Goal: Transaction & Acquisition: Purchase product/service

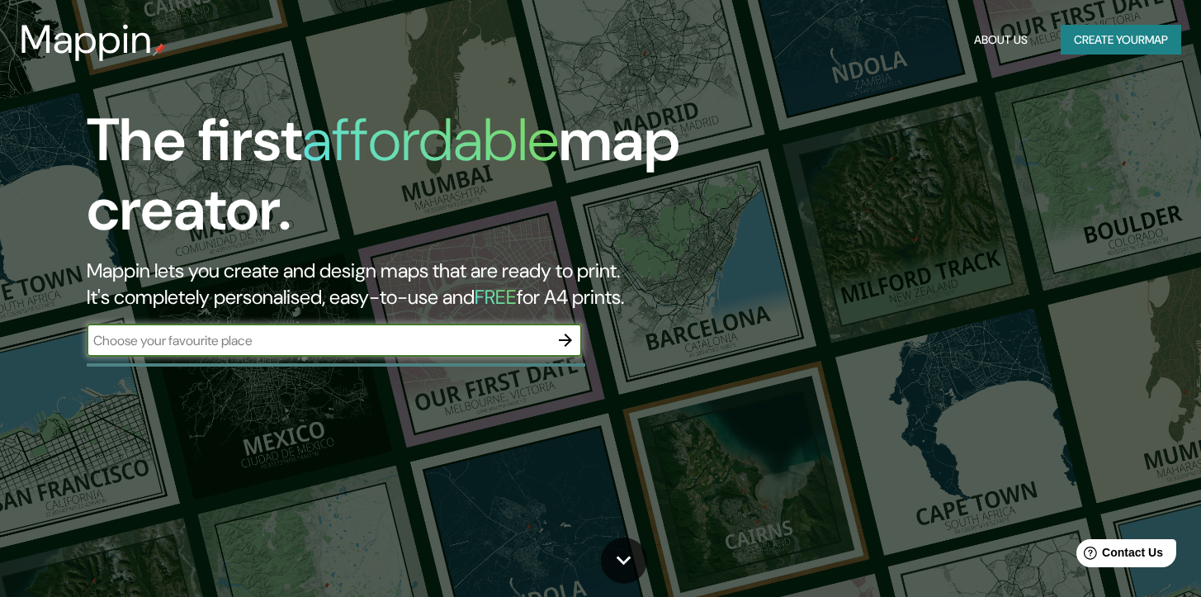
click at [411, 341] on input "text" at bounding box center [318, 340] width 462 height 19
click at [1136, 37] on button "Create your map" at bounding box center [1120, 40] width 120 height 31
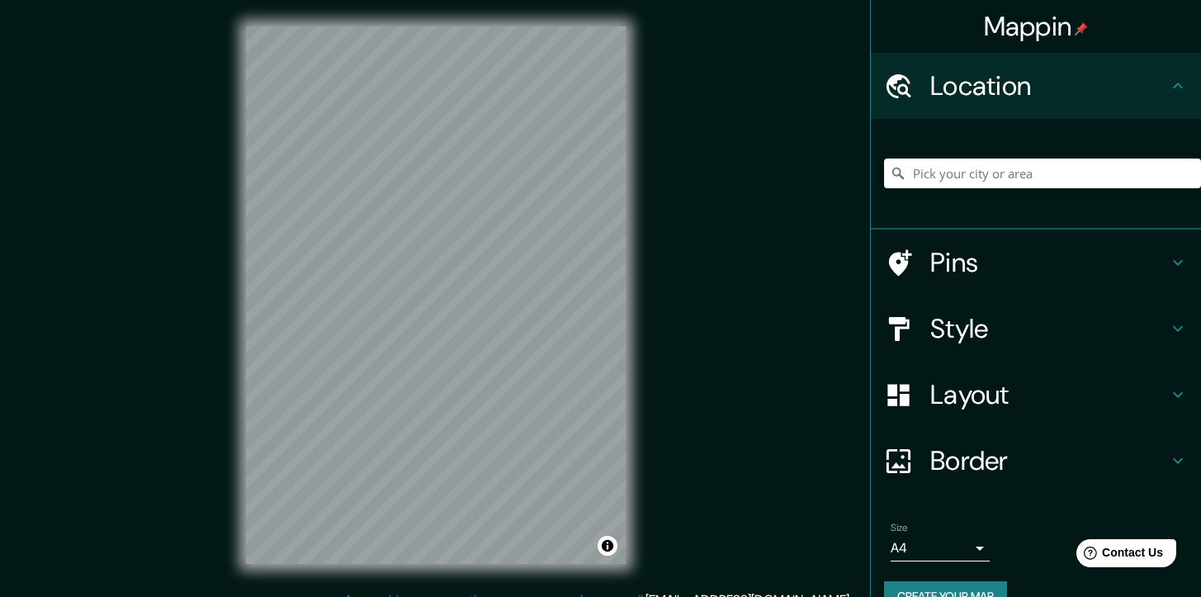
click at [1035, 85] on h4 "Location" at bounding box center [1049, 85] width 238 height 33
click at [1169, 88] on icon at bounding box center [1178, 86] width 20 height 20
click at [966, 175] on input "Pick your city or area" at bounding box center [1042, 173] width 317 height 30
click at [980, 166] on input "[GEOGRAPHIC_DATA]" at bounding box center [1042, 173] width 317 height 30
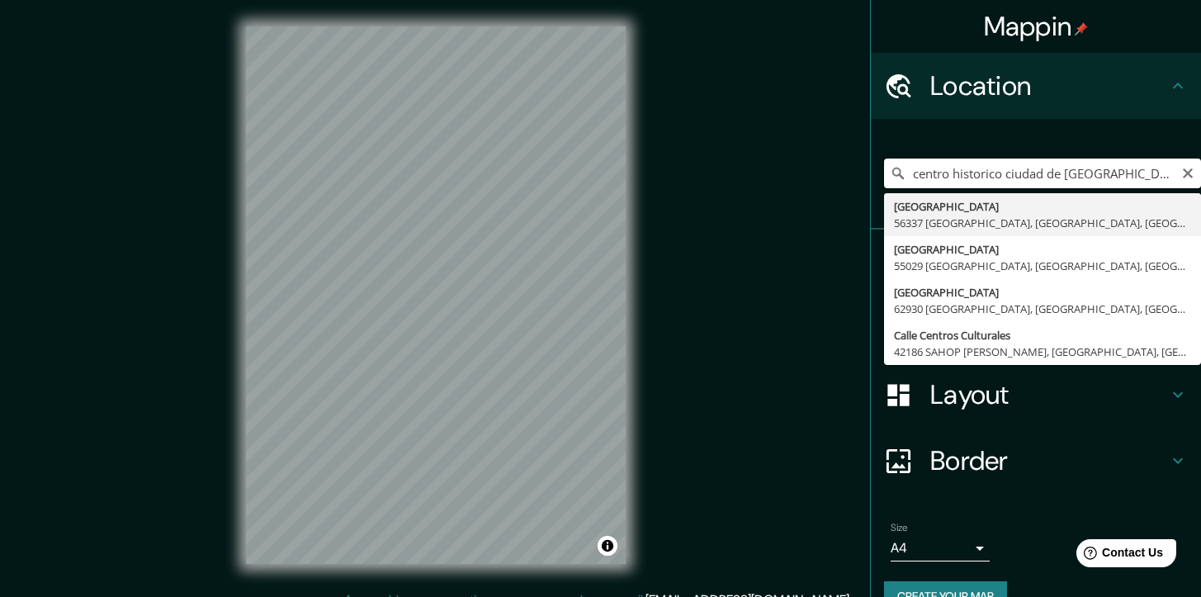
click at [953, 167] on input "centro historico ciudad de [GEOGRAPHIC_DATA]" at bounding box center [1042, 173] width 317 height 30
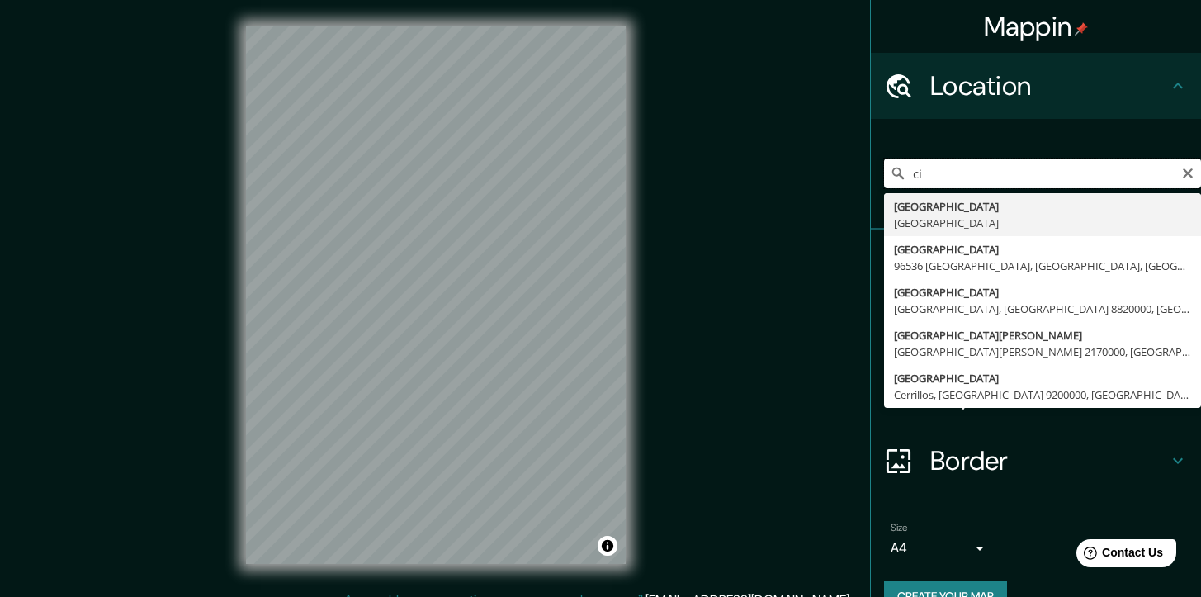
type input "c"
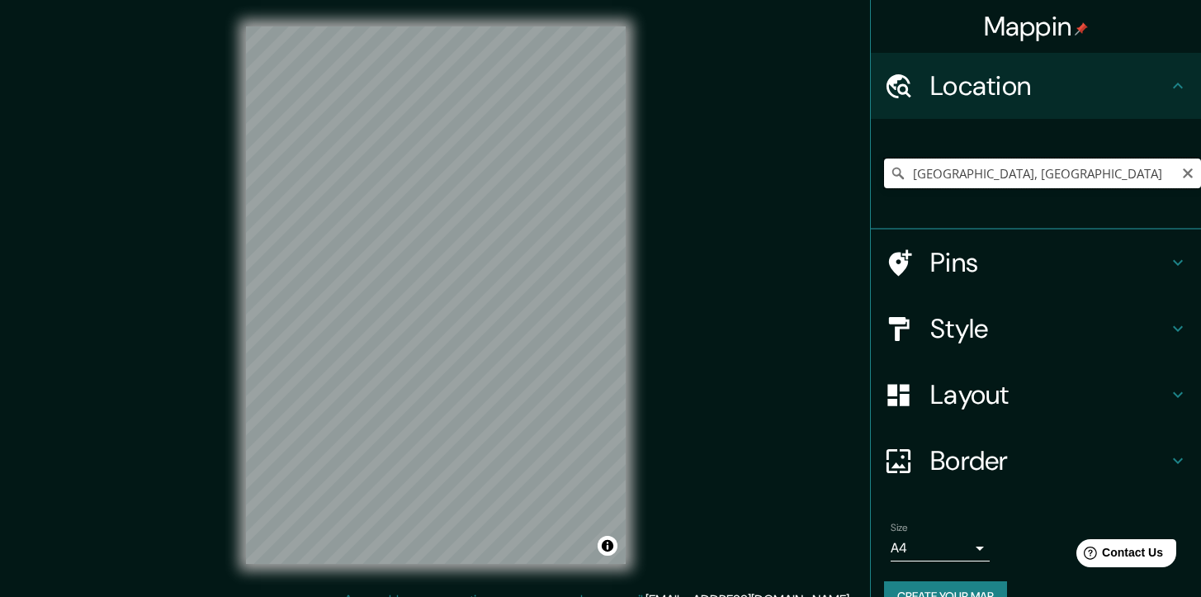
click at [1002, 172] on input "[GEOGRAPHIC_DATA], [GEOGRAPHIC_DATA]" at bounding box center [1042, 173] width 317 height 30
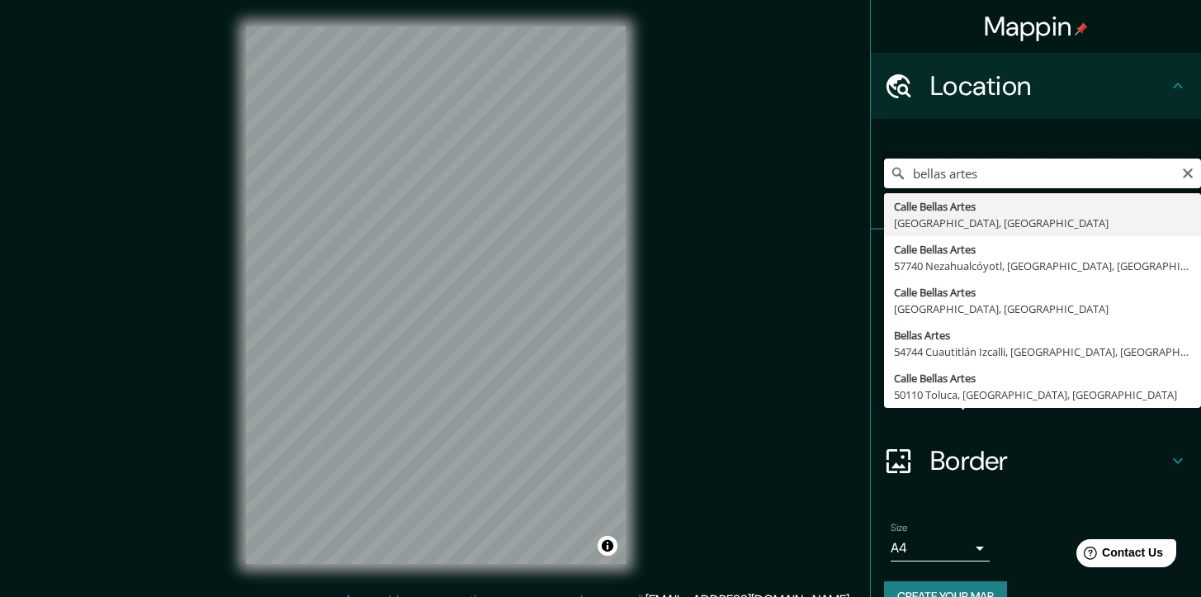
click at [964, 177] on input "bellas artes" at bounding box center [1042, 173] width 317 height 30
type input "zocalo"
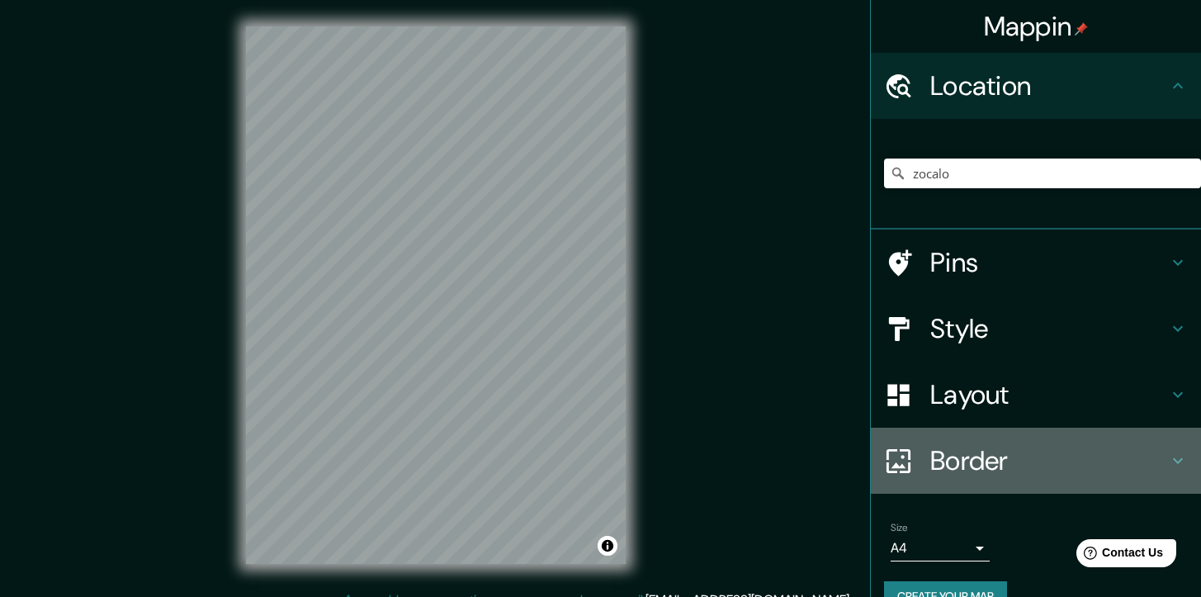
click at [1173, 461] on icon at bounding box center [1178, 461] width 10 height 6
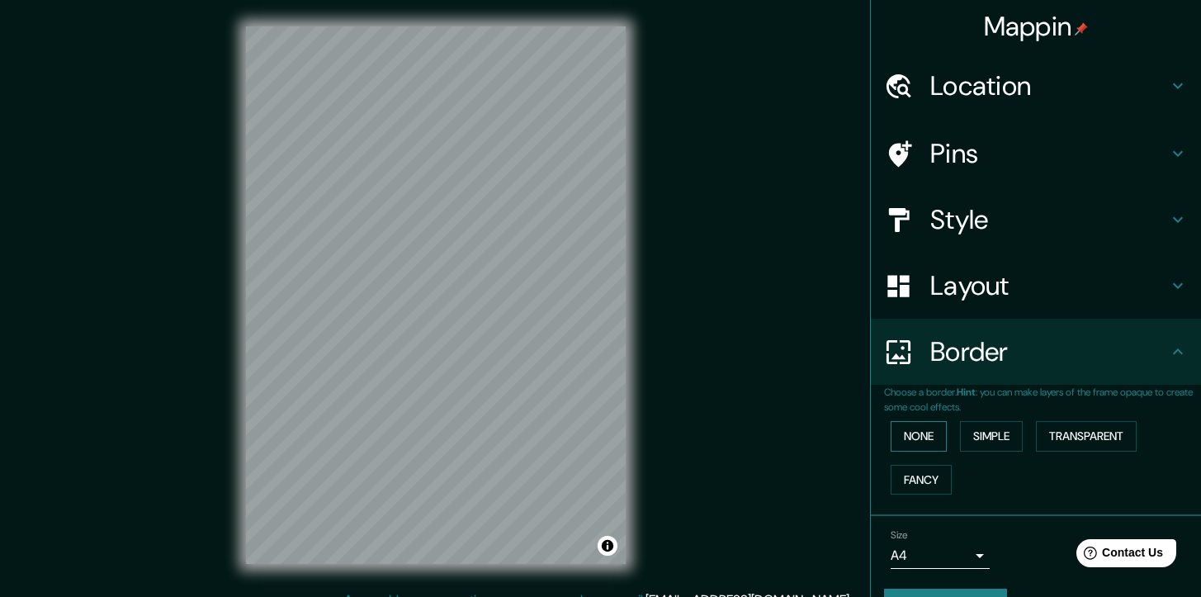
click at [899, 443] on button "None" at bounding box center [918, 436] width 56 height 31
click at [994, 443] on button "Simple" at bounding box center [991, 436] width 63 height 31
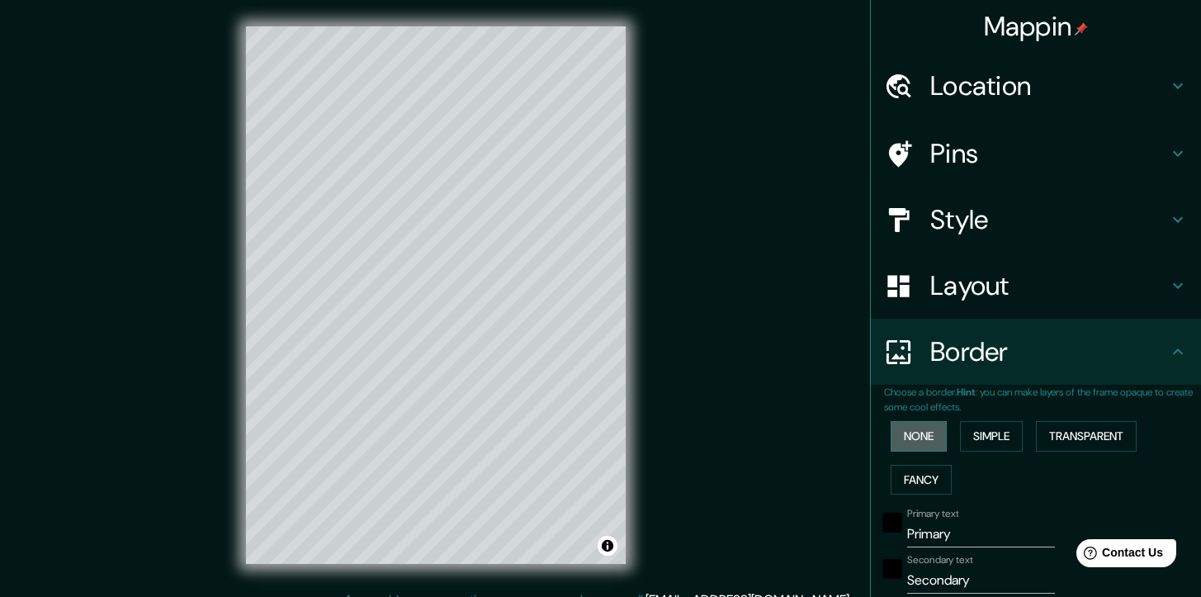
click at [908, 446] on button "None" at bounding box center [918, 436] width 56 height 31
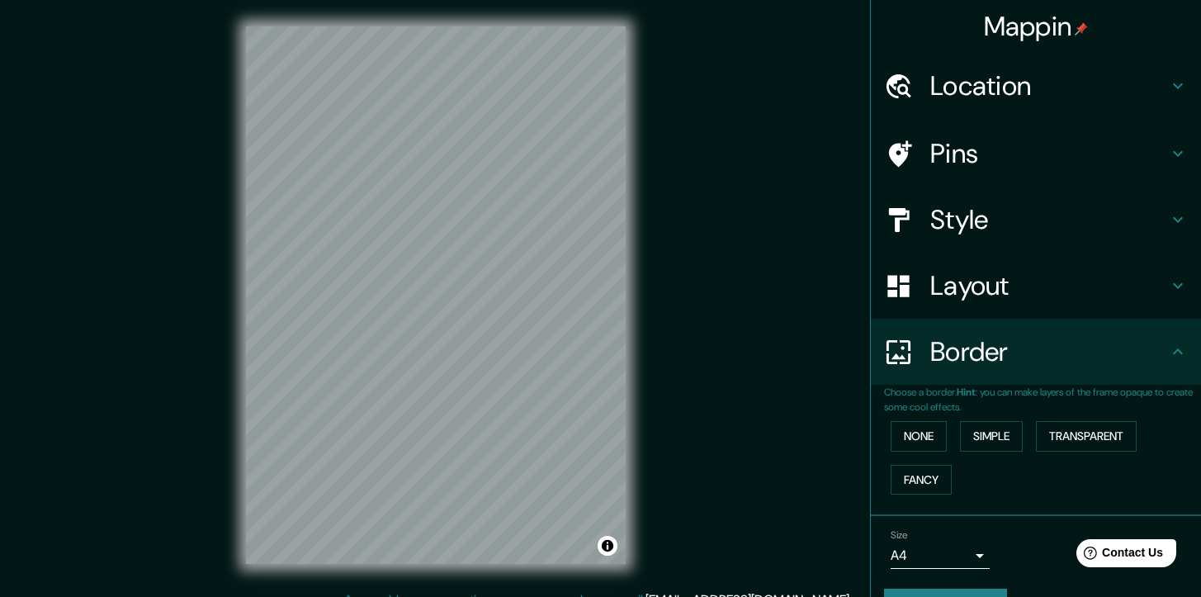
click at [985, 290] on h4 "Layout" at bounding box center [1049, 285] width 238 height 33
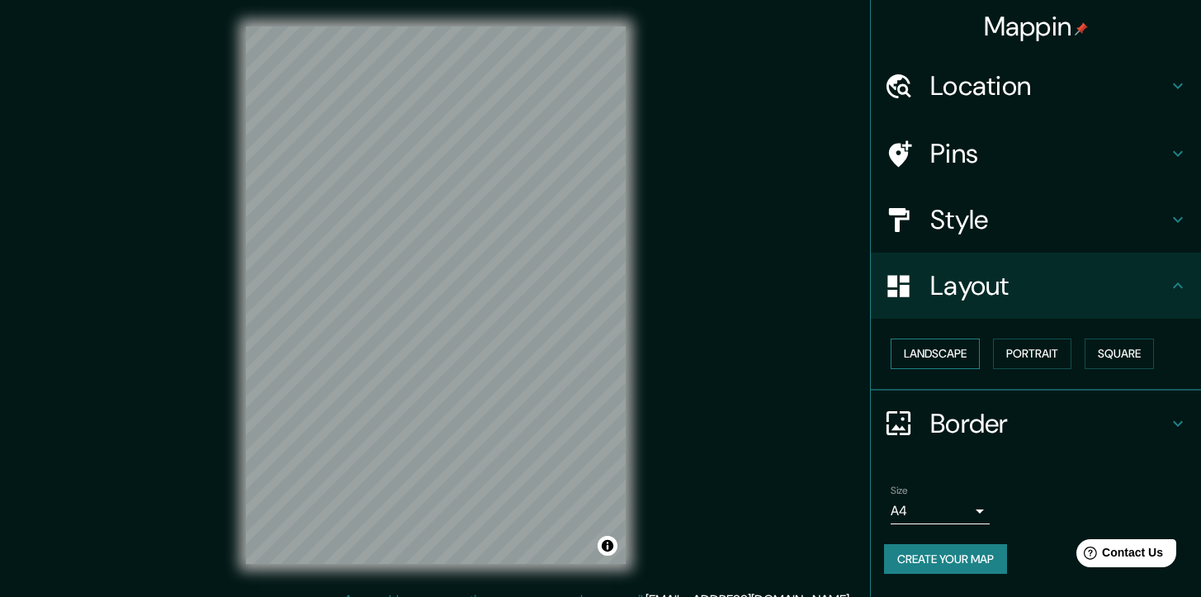
click at [933, 361] on button "Landscape" at bounding box center [934, 353] width 89 height 31
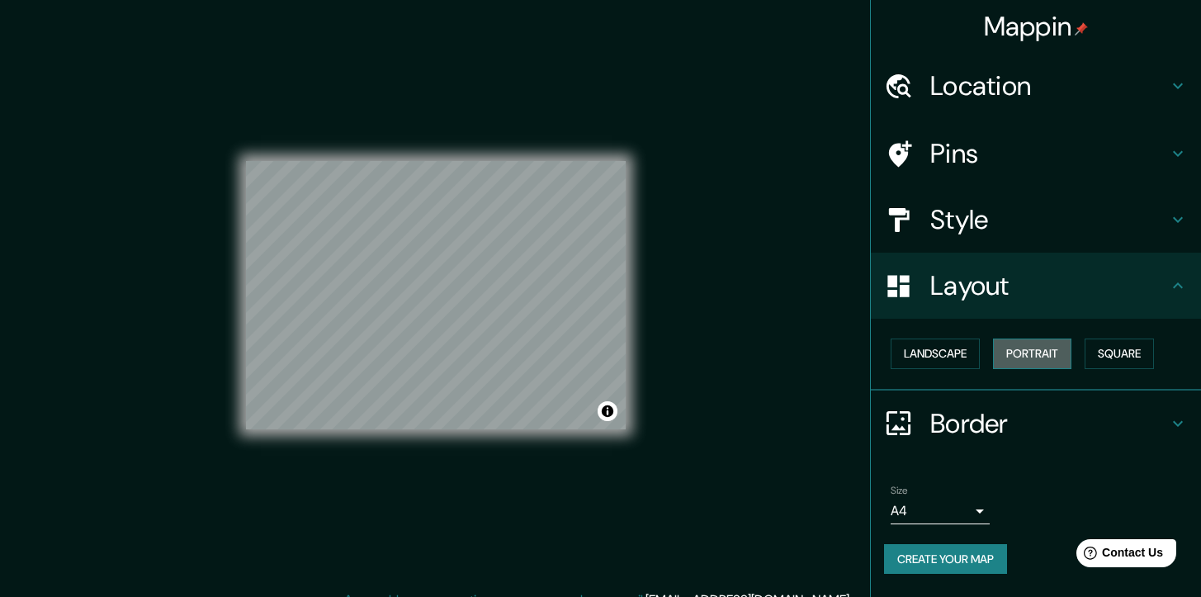
click at [1042, 360] on button "Portrait" at bounding box center [1032, 353] width 78 height 31
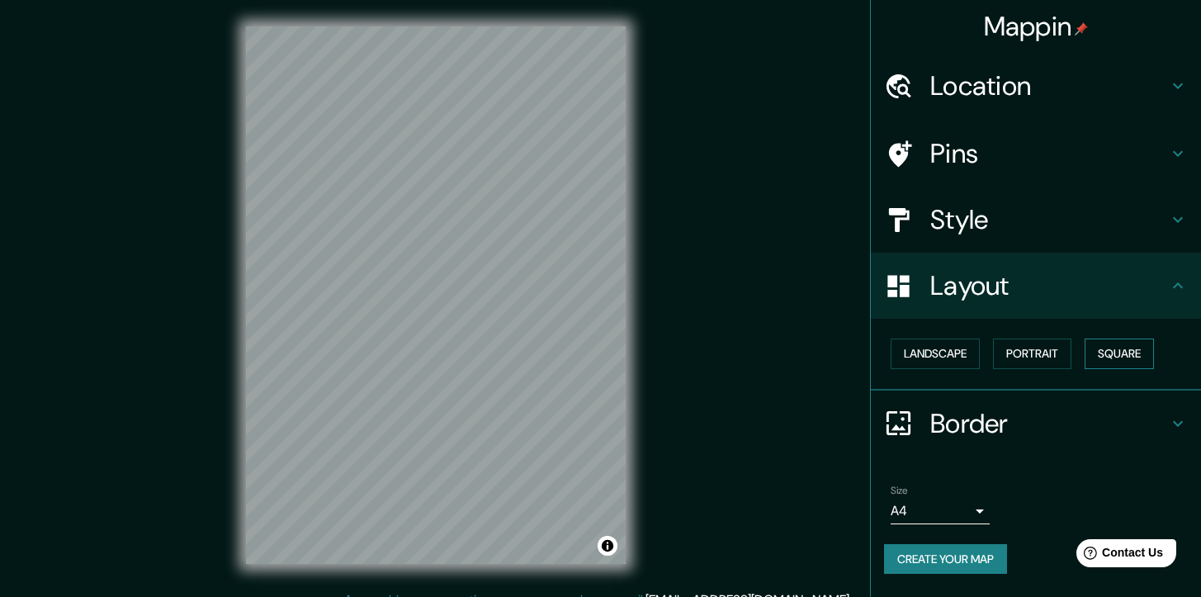
click at [1137, 356] on button "Square" at bounding box center [1118, 353] width 69 height 31
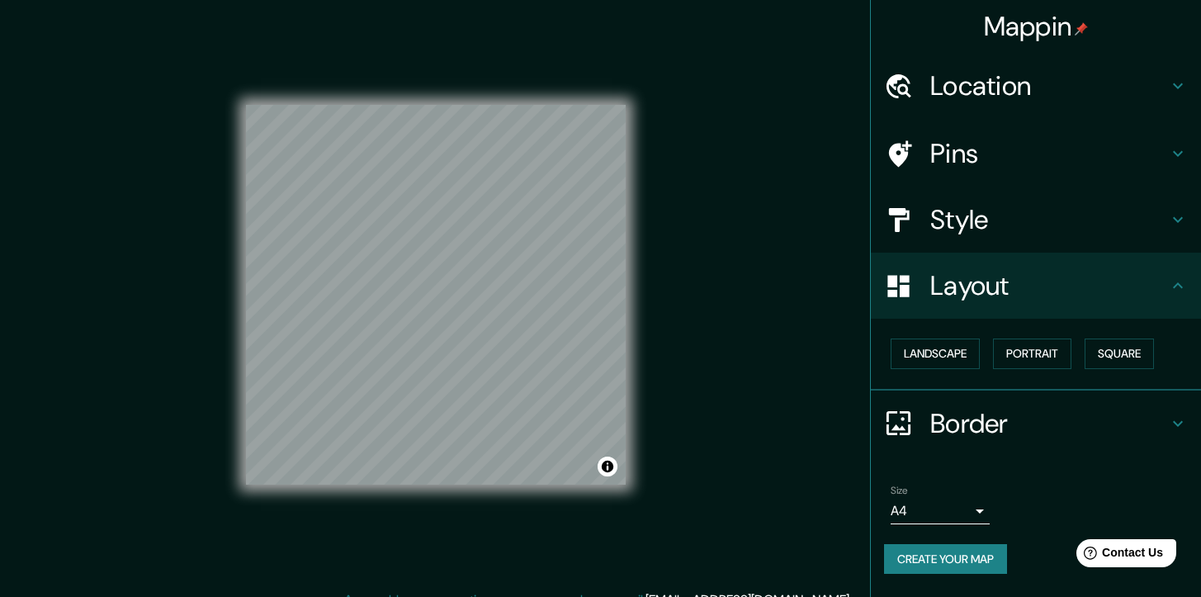
click at [941, 205] on h4 "Style" at bounding box center [1049, 219] width 238 height 33
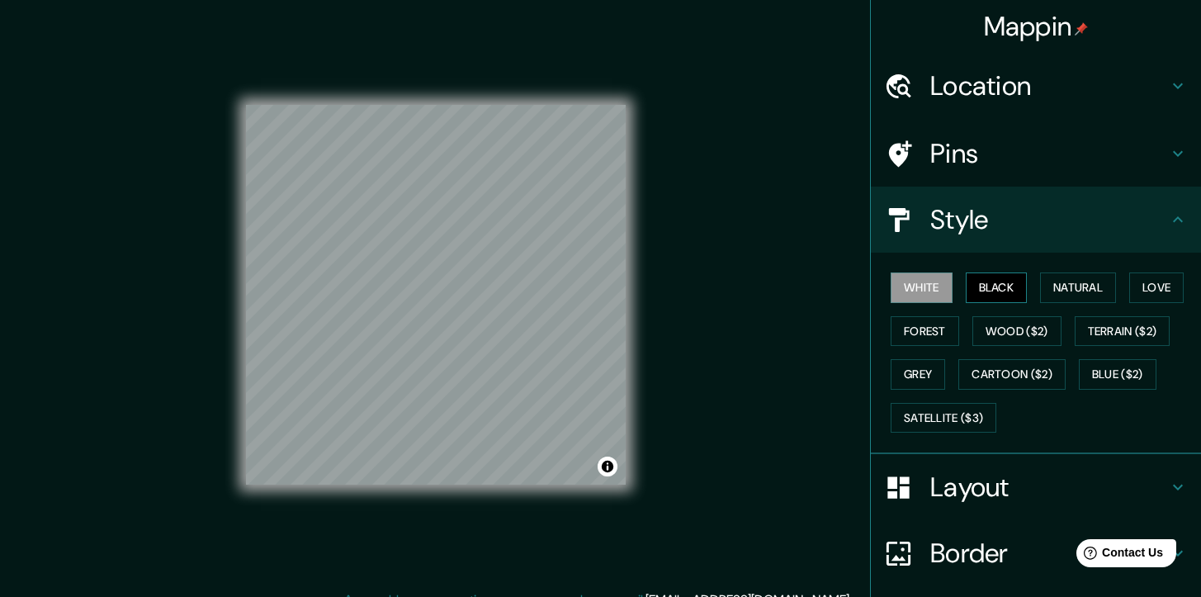
click at [977, 288] on button "Black" at bounding box center [997, 287] width 62 height 31
click at [914, 292] on button "White" at bounding box center [921, 287] width 62 height 31
click at [1076, 293] on button "Natural" at bounding box center [1078, 287] width 76 height 31
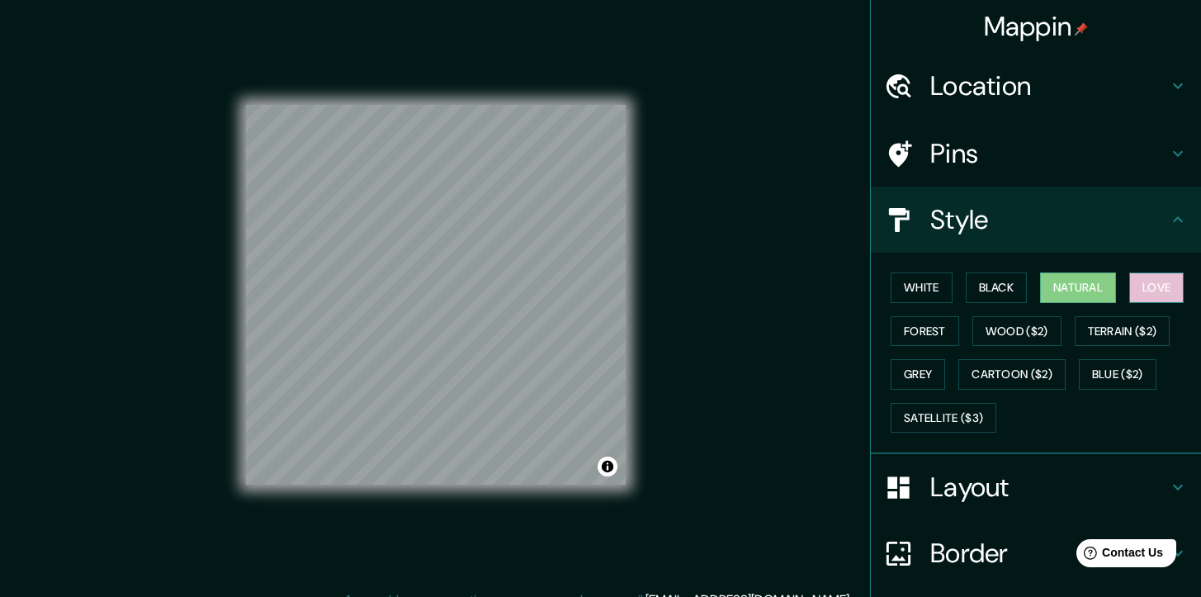
click at [1156, 297] on button "Love" at bounding box center [1156, 287] width 54 height 31
click at [925, 334] on button "Forest" at bounding box center [924, 331] width 68 height 31
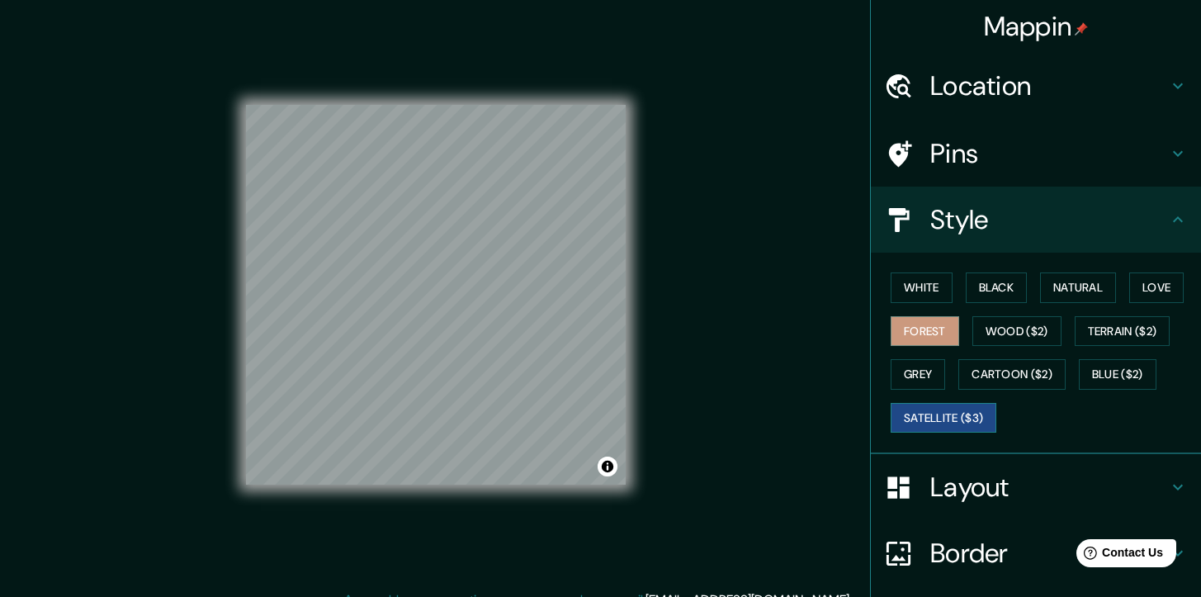
click at [925, 424] on button "Satellite ($3)" at bounding box center [943, 418] width 106 height 31
click at [925, 283] on button "White" at bounding box center [921, 287] width 62 height 31
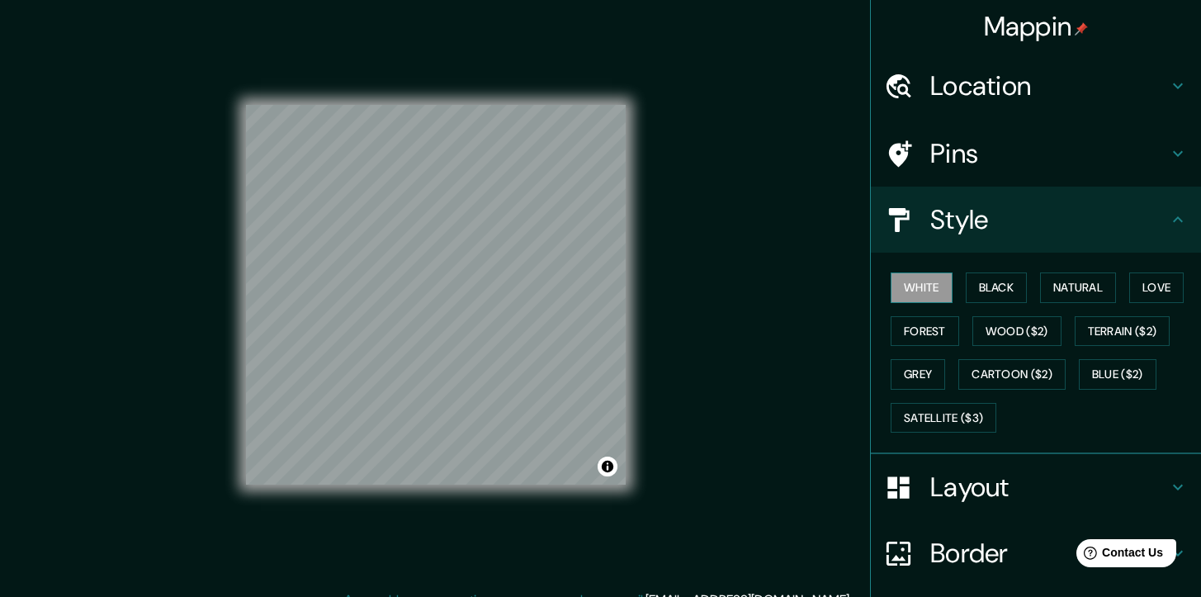
click at [925, 283] on button "White" at bounding box center [921, 287] width 62 height 31
click at [940, 417] on button "Satellite ($3)" at bounding box center [943, 418] width 106 height 31
click at [901, 284] on button "White" at bounding box center [921, 287] width 62 height 31
click at [914, 420] on button "Satellite ($3)" at bounding box center [943, 418] width 106 height 31
click at [908, 289] on button "White" at bounding box center [921, 287] width 62 height 31
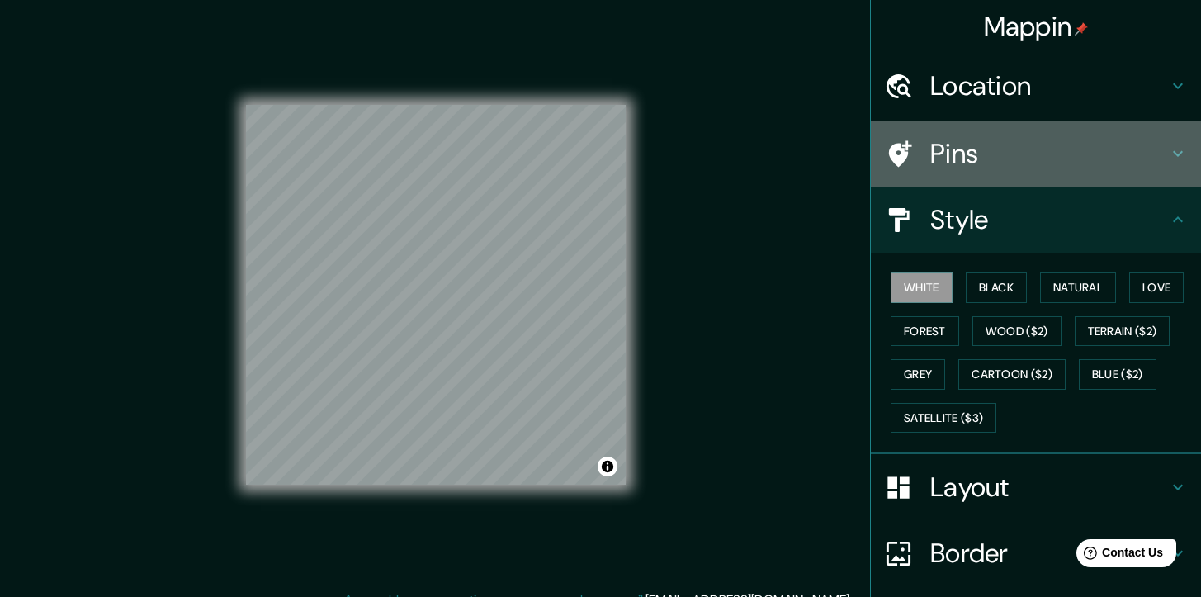
click at [1020, 153] on h4 "Pins" at bounding box center [1049, 153] width 238 height 33
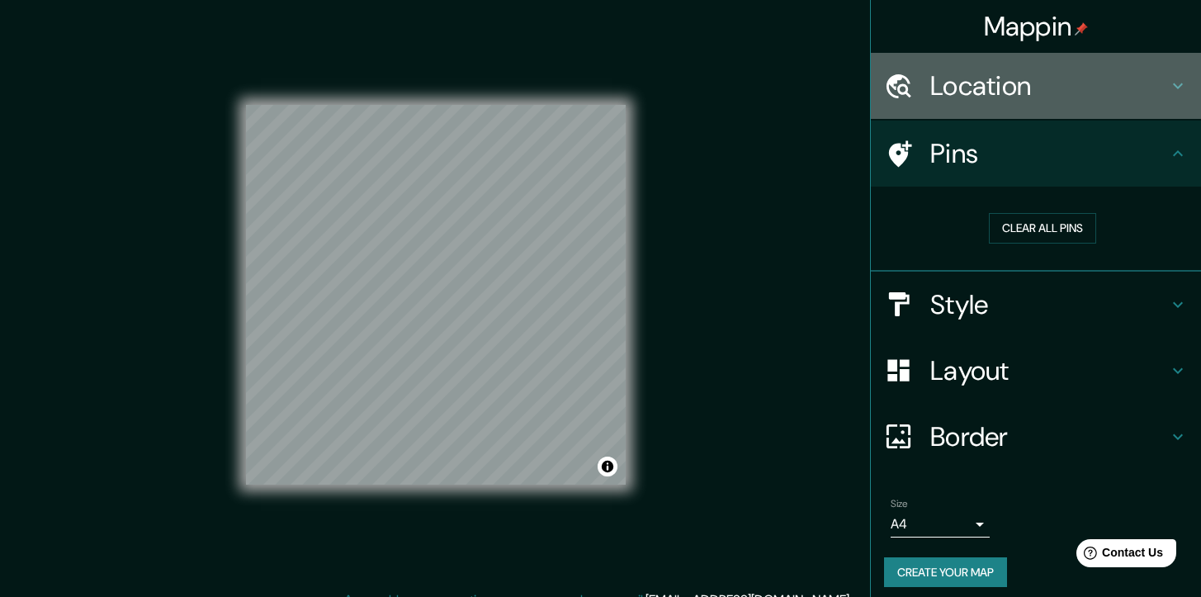
click at [988, 91] on h4 "Location" at bounding box center [1049, 85] width 238 height 33
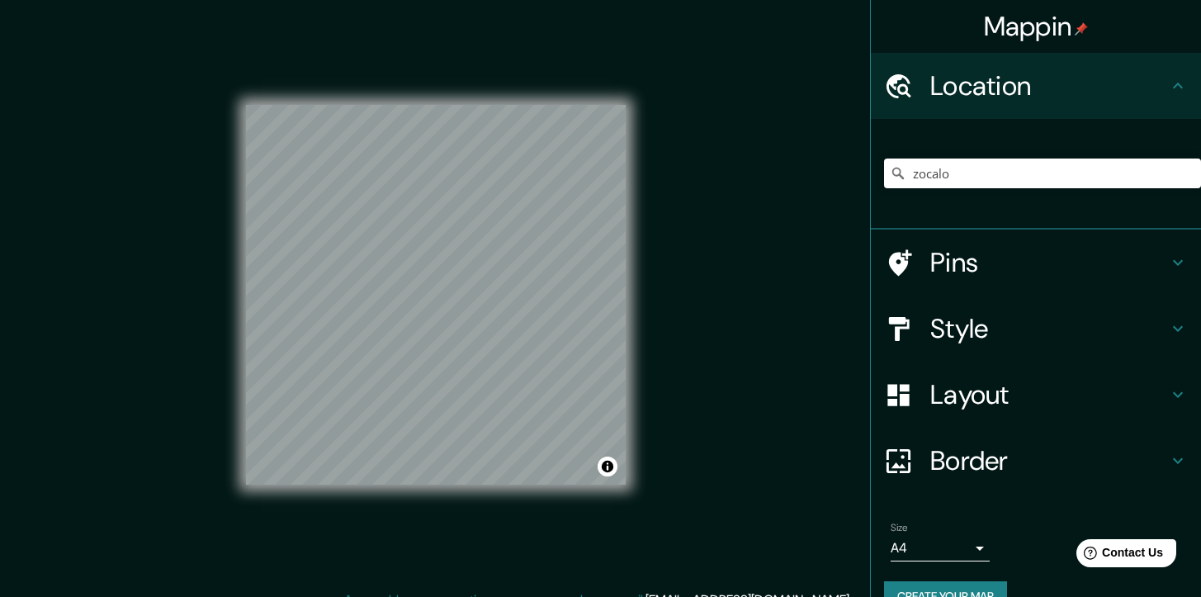
click at [986, 81] on h4 "Location" at bounding box center [1049, 85] width 238 height 33
click at [1168, 95] on icon at bounding box center [1178, 86] width 20 height 20
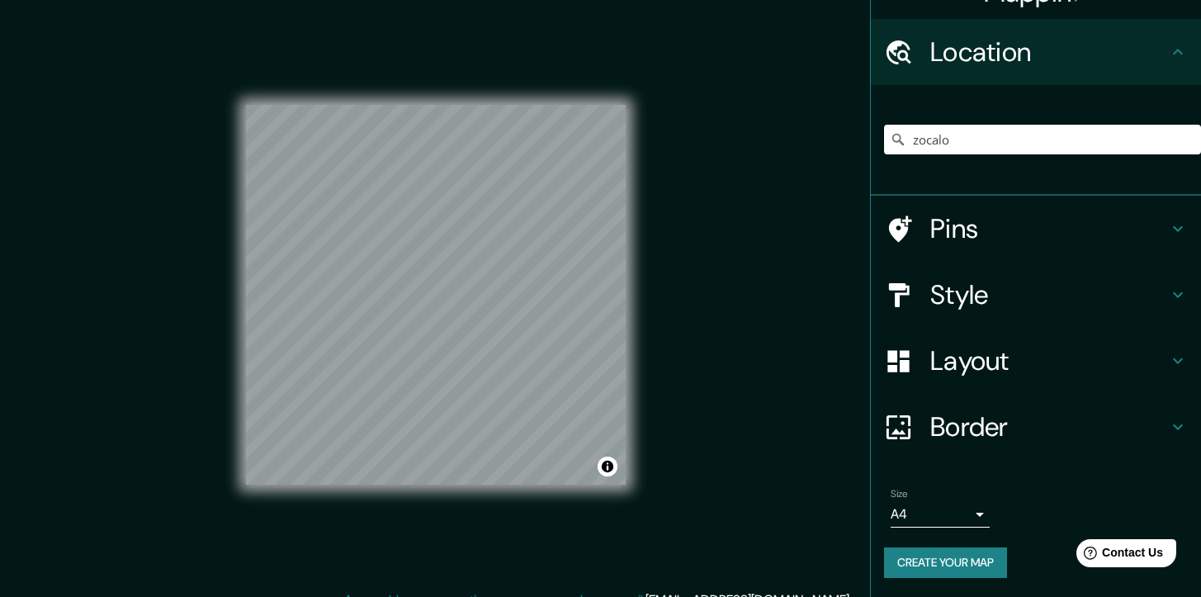
click at [937, 517] on body "Mappin Location [GEOGRAPHIC_DATA] Zócalo [GEOGRAPHIC_DATA][PERSON_NAME], [GEOGR…" at bounding box center [600, 298] width 1201 height 597
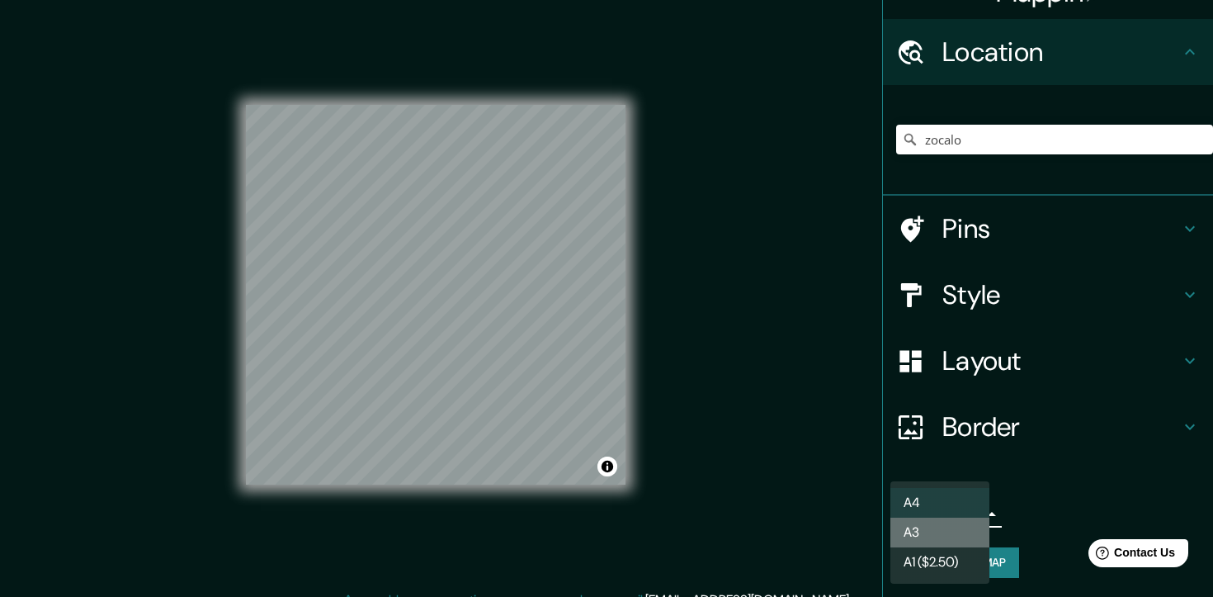
click at [937, 536] on li "A3" at bounding box center [939, 532] width 99 height 30
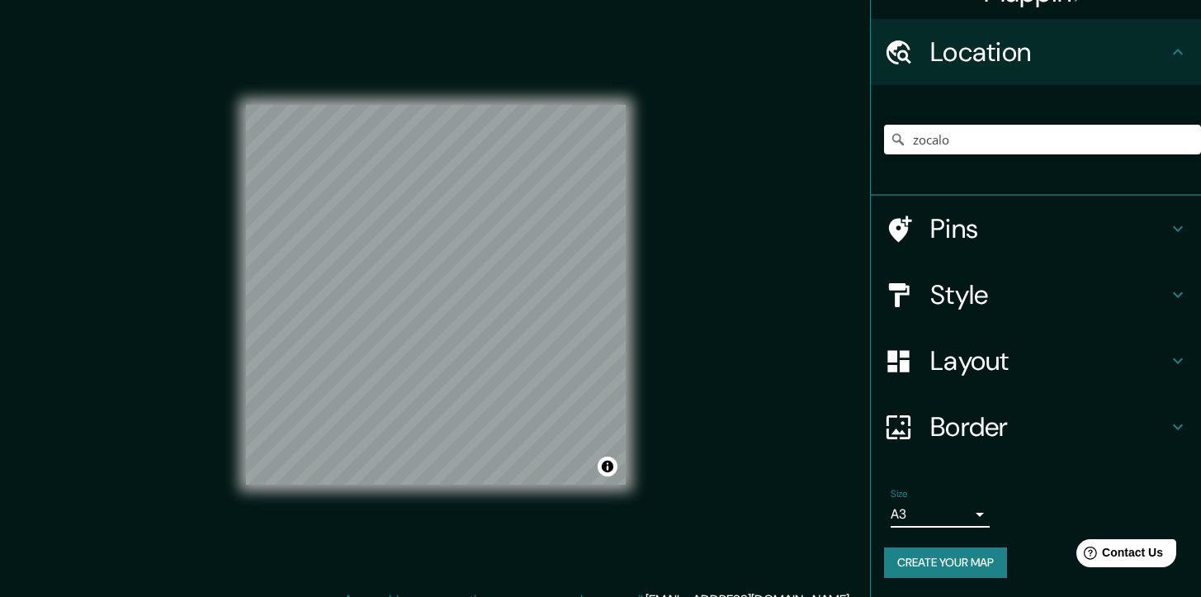
click at [927, 521] on body "Mappin Location [GEOGRAPHIC_DATA] Zócalo [GEOGRAPHIC_DATA][PERSON_NAME], [GEOGR…" at bounding box center [600, 298] width 1201 height 597
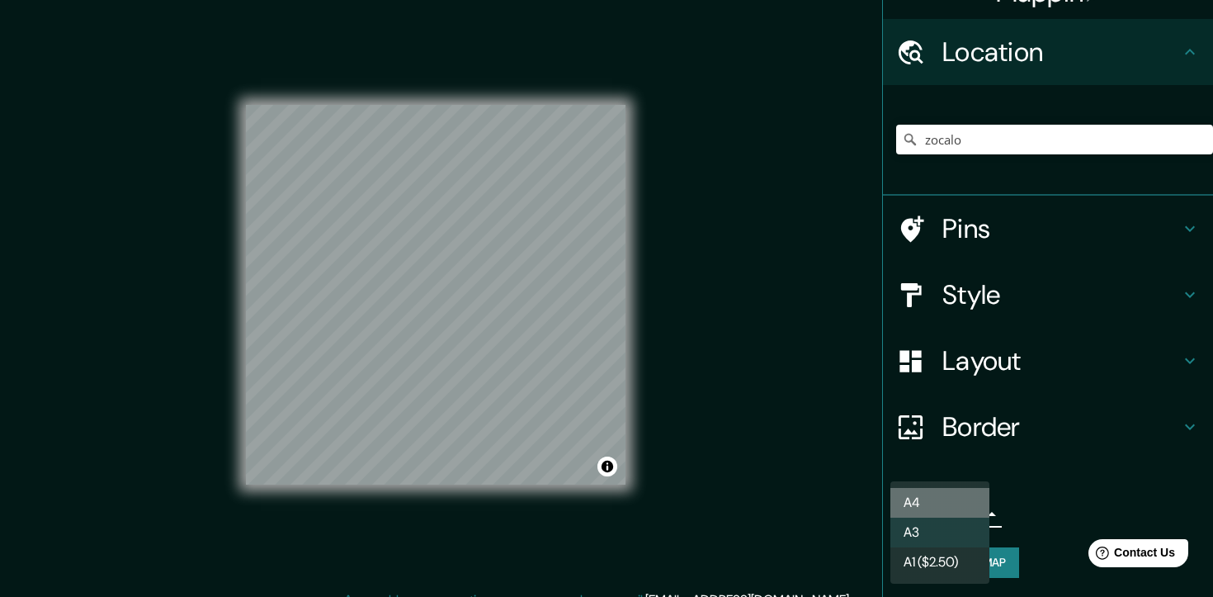
click at [928, 508] on li "A4" at bounding box center [939, 503] width 99 height 30
type input "single"
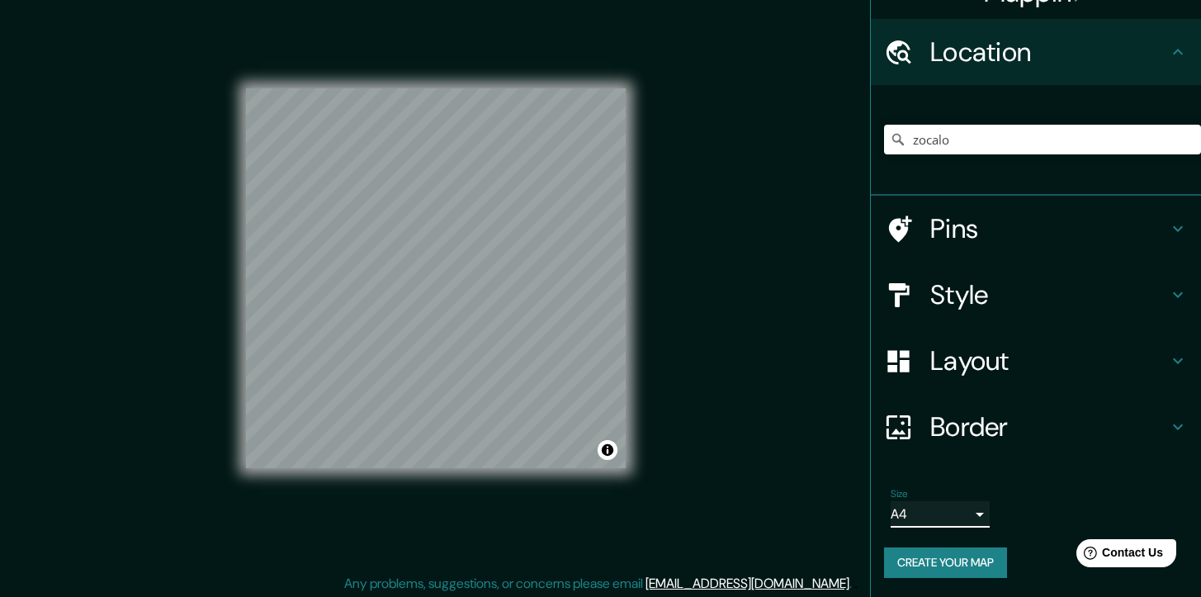
scroll to position [19, 0]
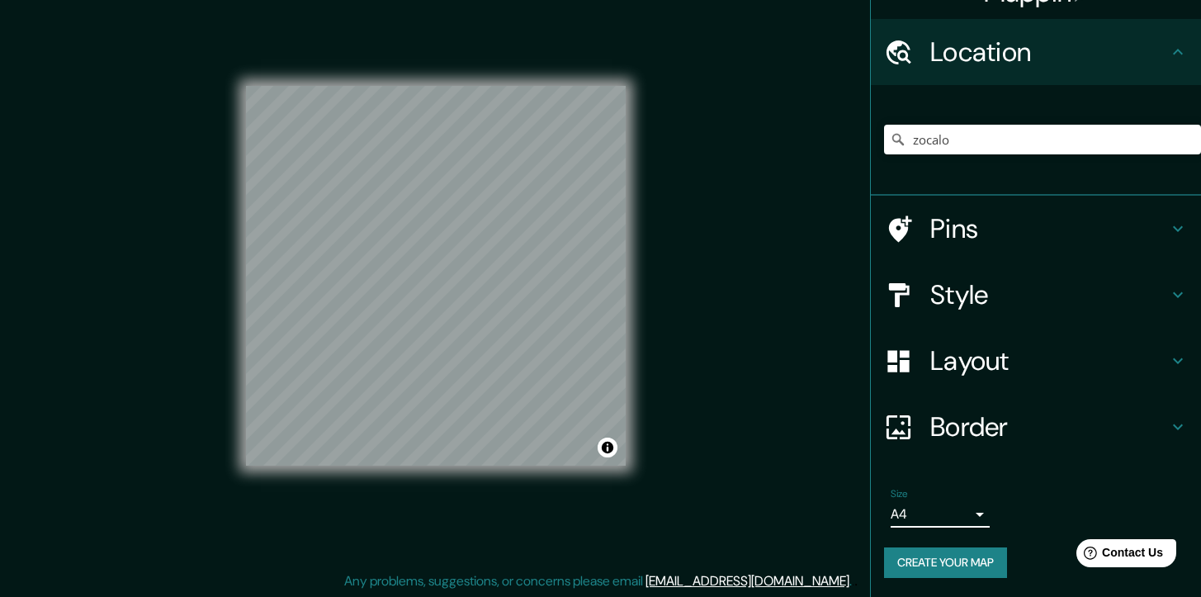
click at [934, 560] on button "Create your map" at bounding box center [945, 562] width 123 height 31
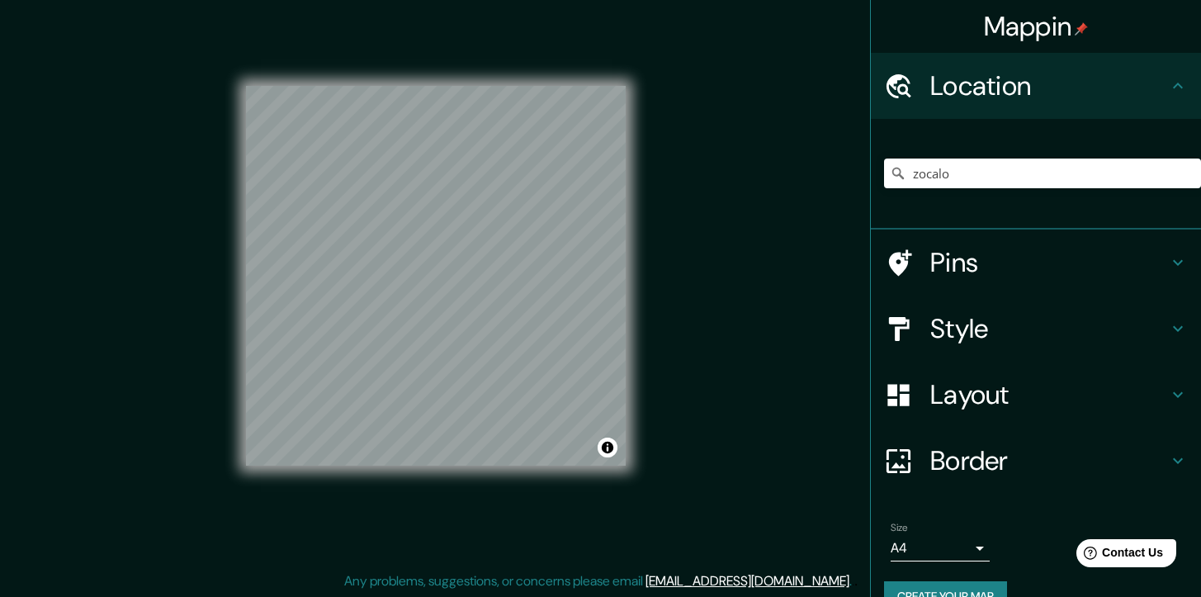
click at [1165, 97] on div "Location" at bounding box center [1036, 86] width 330 height 66
click at [980, 268] on h4 "Pins" at bounding box center [1049, 262] width 238 height 33
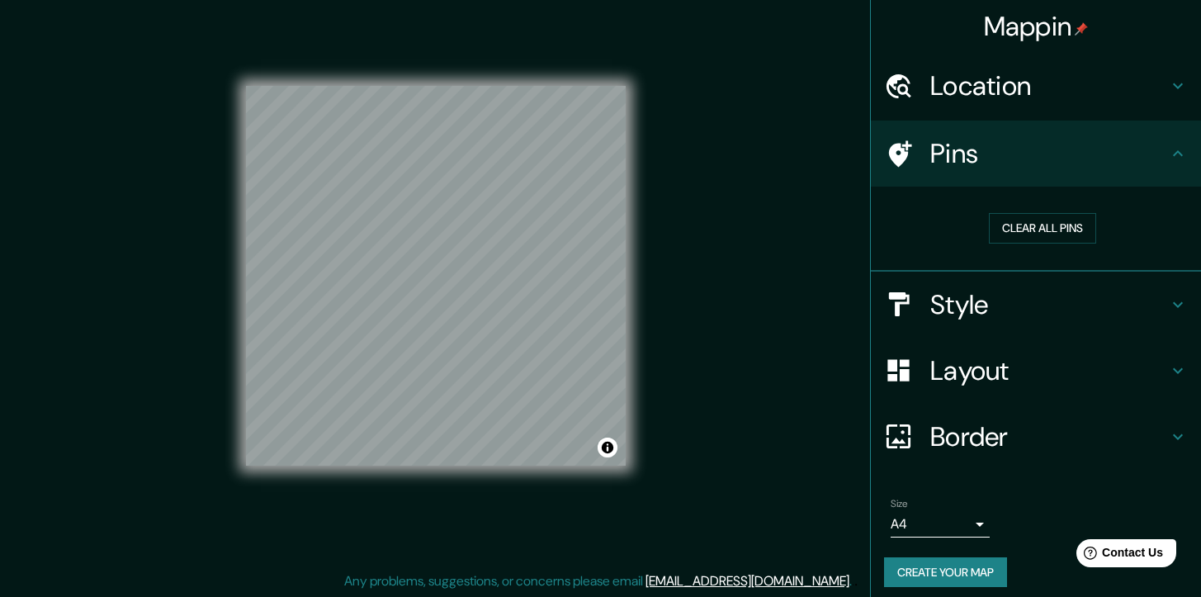
click at [952, 294] on h4 "Style" at bounding box center [1049, 304] width 238 height 33
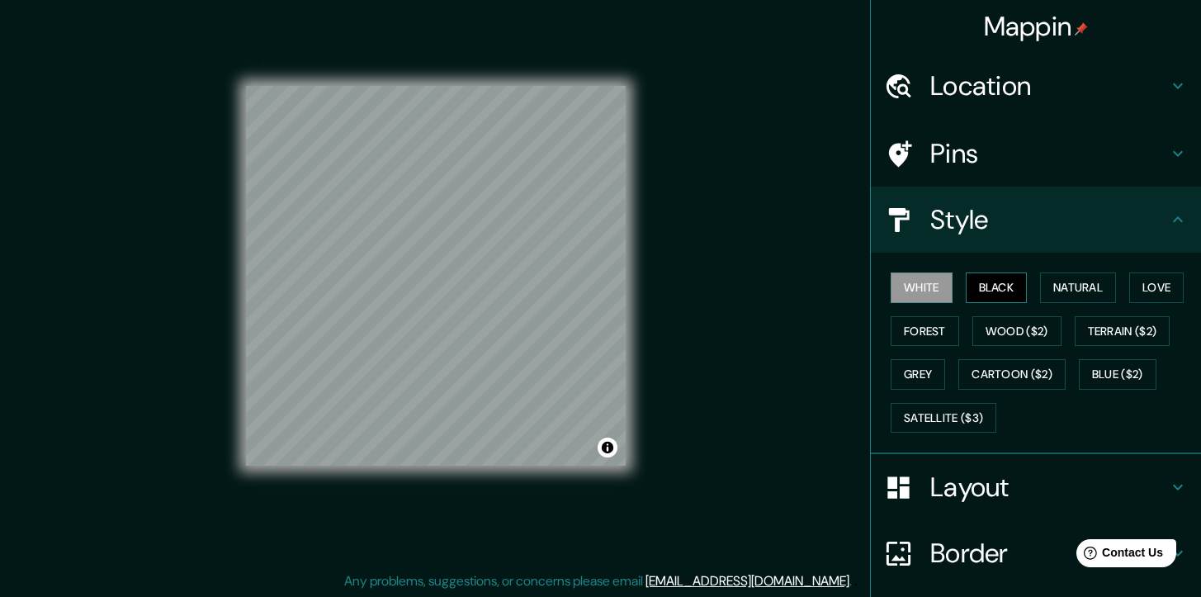
click at [991, 286] on button "Black" at bounding box center [997, 287] width 62 height 31
click at [1073, 296] on button "Natural" at bounding box center [1078, 287] width 76 height 31
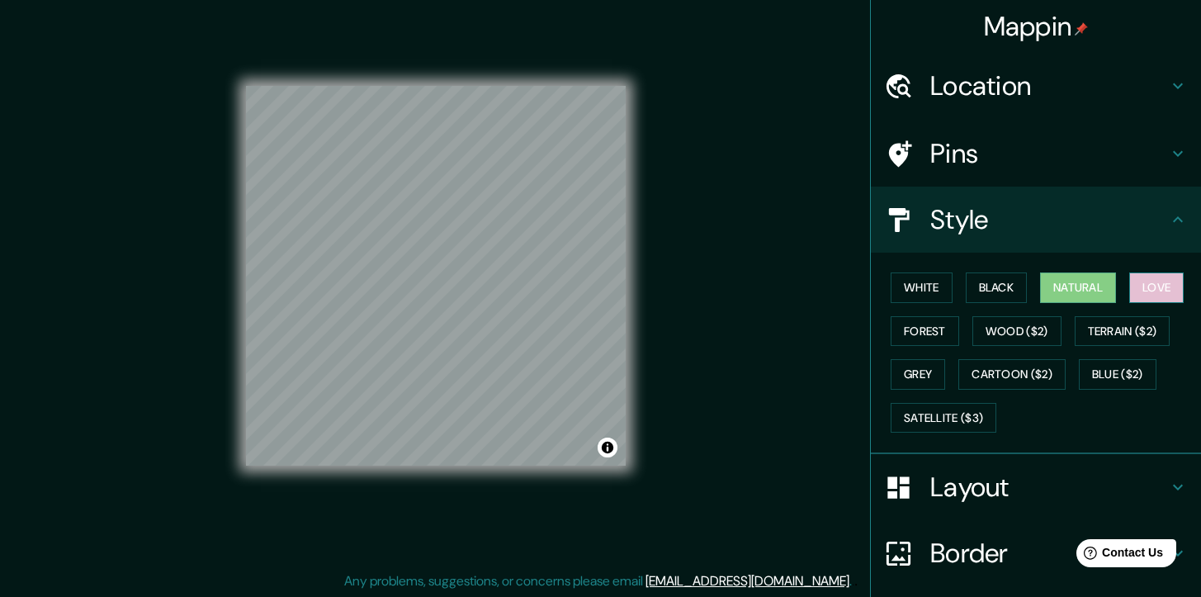
click at [1161, 291] on button "Love" at bounding box center [1156, 287] width 54 height 31
click at [1141, 332] on button "Terrain ($2)" at bounding box center [1123, 331] width 96 height 31
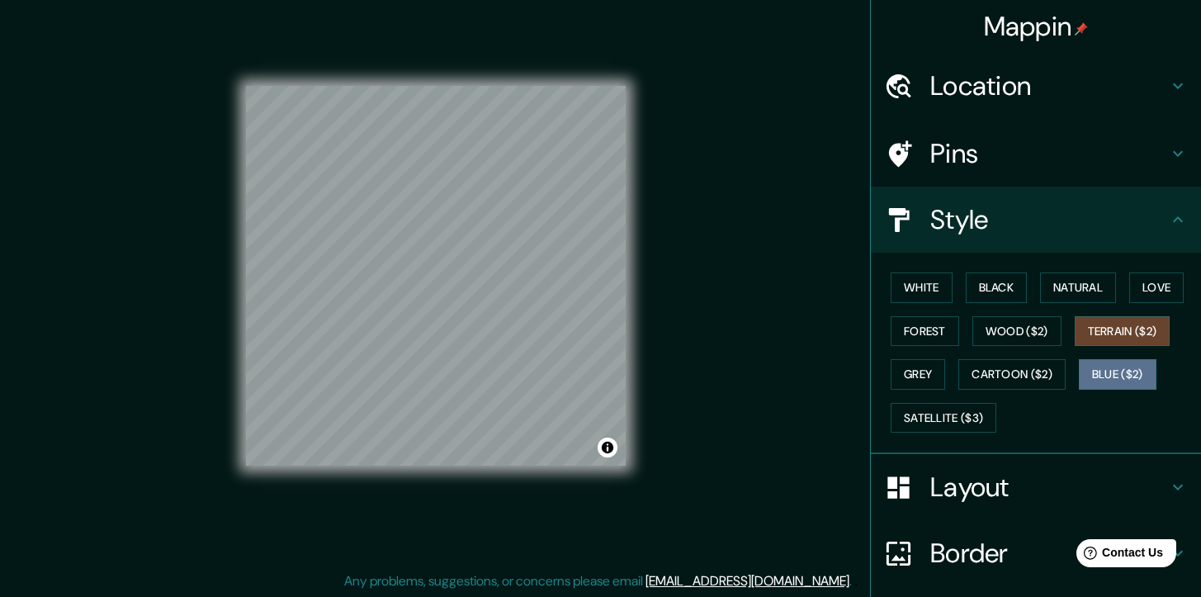
click at [1115, 366] on button "Blue ($2)" at bounding box center [1118, 374] width 78 height 31
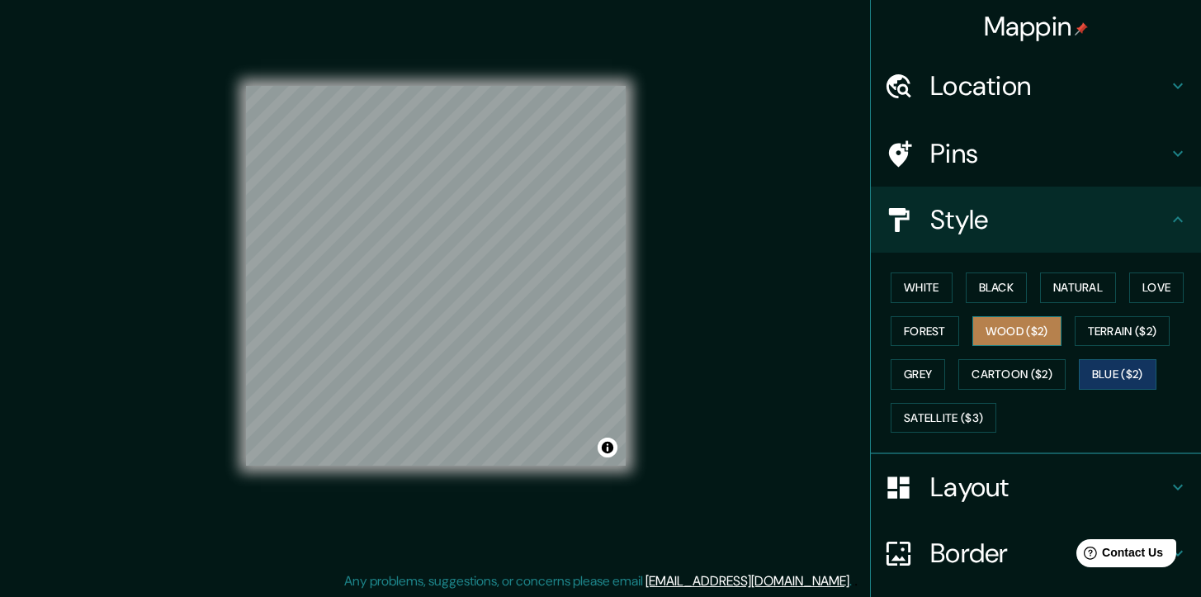
click at [1023, 334] on button "Wood ($2)" at bounding box center [1016, 331] width 89 height 31
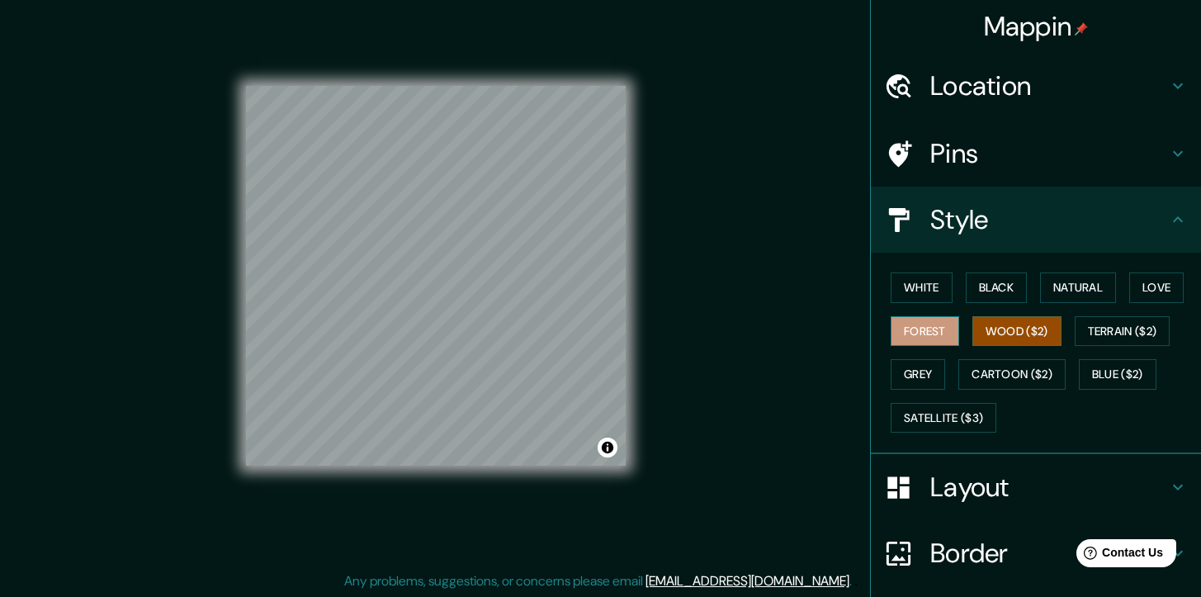
click at [894, 333] on button "Forest" at bounding box center [924, 331] width 68 height 31
